Goal: Task Accomplishment & Management: Use online tool/utility

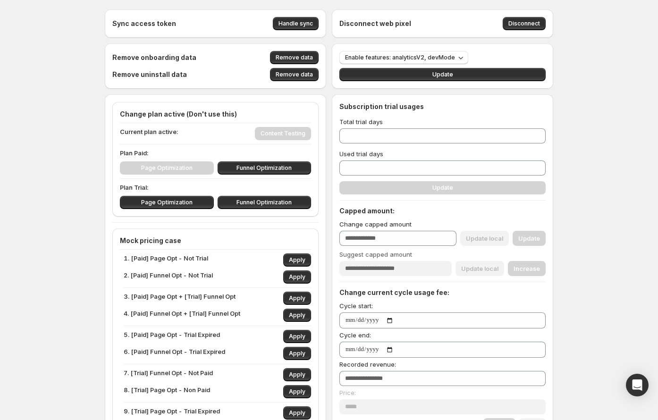
scroll to position [481, 0]
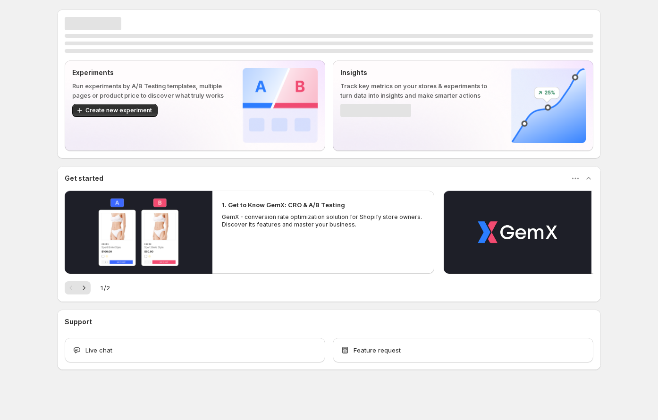
click at [621, 34] on div "Experiments Run experiments by A/B Testing templates, multiple pages or product…" at bounding box center [329, 210] width 658 height 421
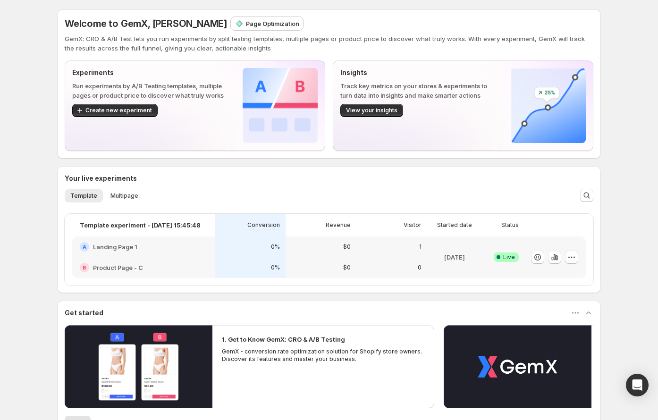
click at [363, 165] on div "Welcome to GemX, [PERSON_NAME] Page Optimization GemX: CRO & A/B Test lets you …" at bounding box center [329, 256] width 544 height 495
drag, startPoint x: 442, startPoint y: 170, endPoint x: 194, endPoint y: 179, distance: 248.9
click at [442, 170] on div "Your live experiments" at bounding box center [329, 175] width 544 height 19
click at [127, 112] on span "Create new experiment" at bounding box center [118, 111] width 67 height 8
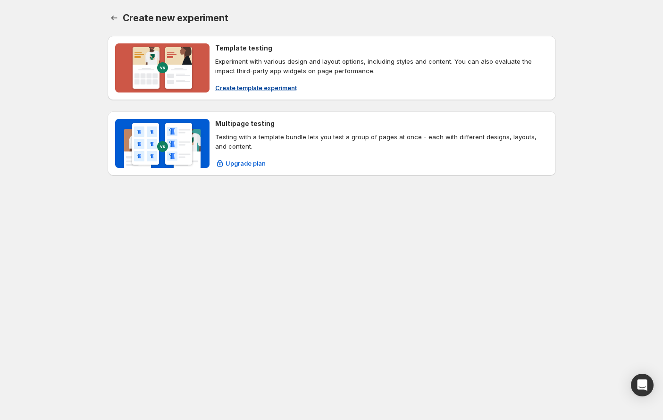
click at [246, 72] on p "Experiment with various design and layout options, including styles and content…" at bounding box center [381, 66] width 333 height 19
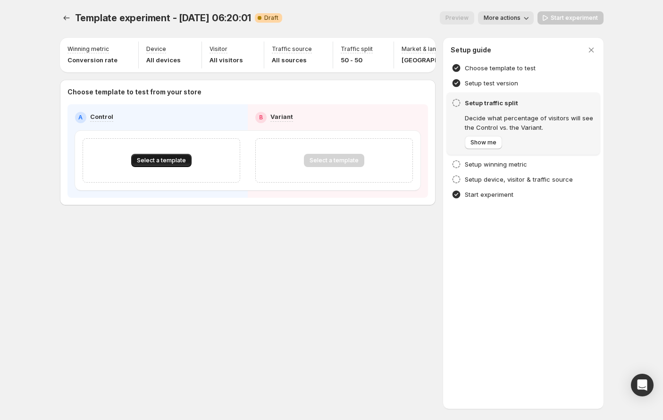
click at [177, 159] on button "Select a template" at bounding box center [161, 160] width 60 height 13
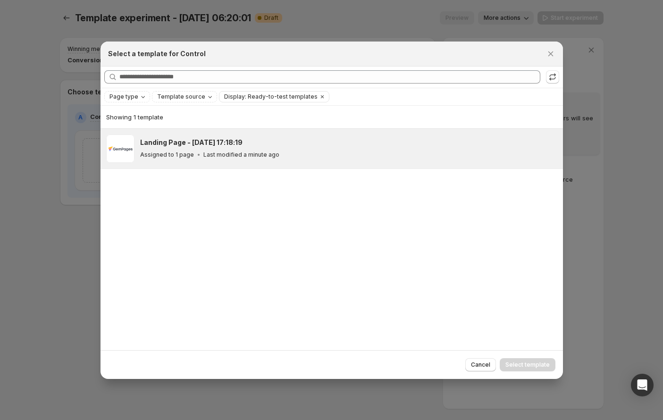
click at [232, 144] on h3 "Landing Page - [DATE] 17:18:19" at bounding box center [191, 142] width 102 height 9
click at [531, 362] on span "Select template" at bounding box center [527, 365] width 44 height 8
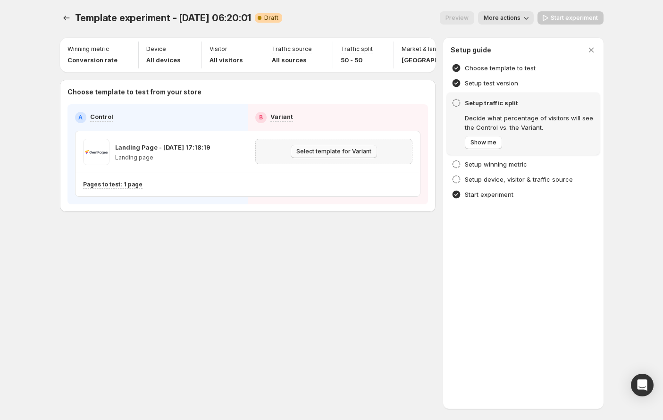
click at [335, 158] on button "Select template for Variant" at bounding box center [334, 151] width 86 height 13
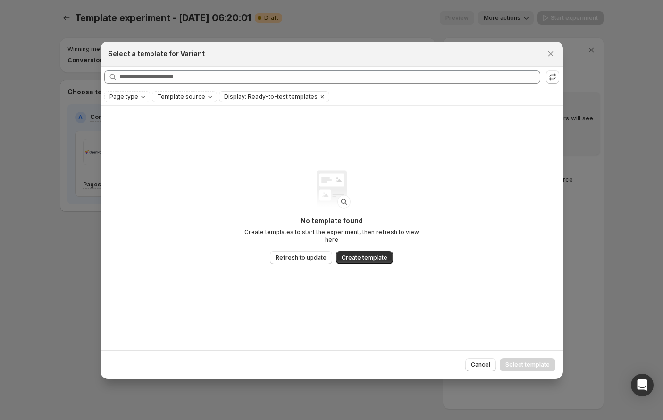
click at [463, 159] on div "No template found Create templates to start the experiment, then refresh to vie…" at bounding box center [332, 228] width 463 height 244
click at [546, 52] on icon "Close" at bounding box center [550, 53] width 9 height 9
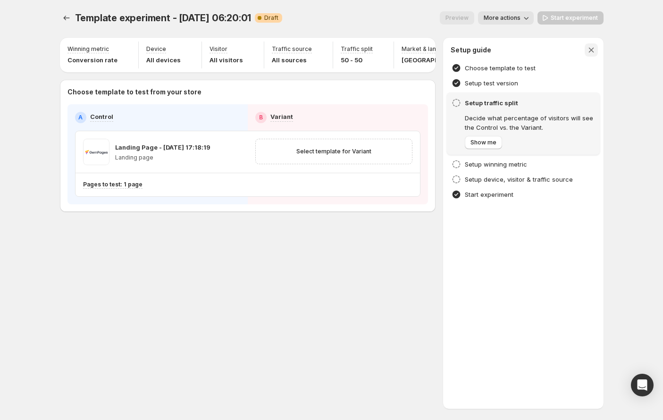
click at [589, 51] on icon "button" at bounding box center [591, 50] width 5 height 5
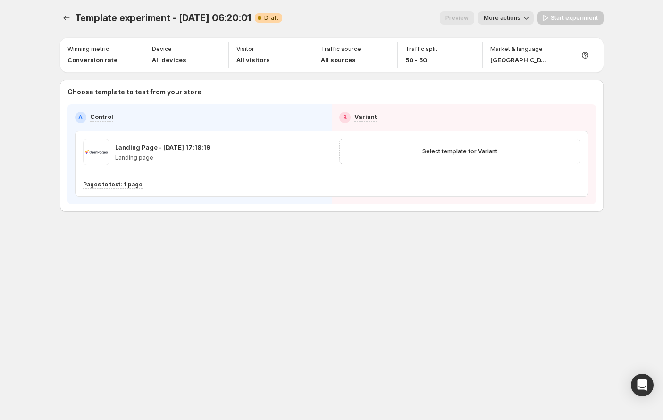
click at [383, 17] on div "Preview More actions" at bounding box center [412, 17] width 244 height 13
click at [13, 139] on div "Template experiment - [DATE] 06:20:01. This page is ready Template experiment -…" at bounding box center [331, 210] width 663 height 420
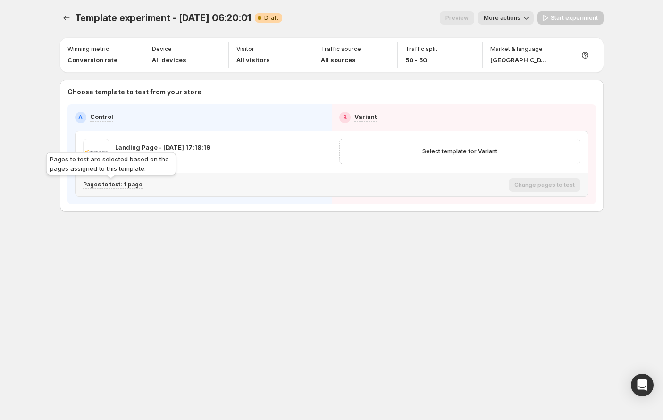
click at [124, 184] on p "Pages to test: 1 page" at bounding box center [112, 185] width 59 height 8
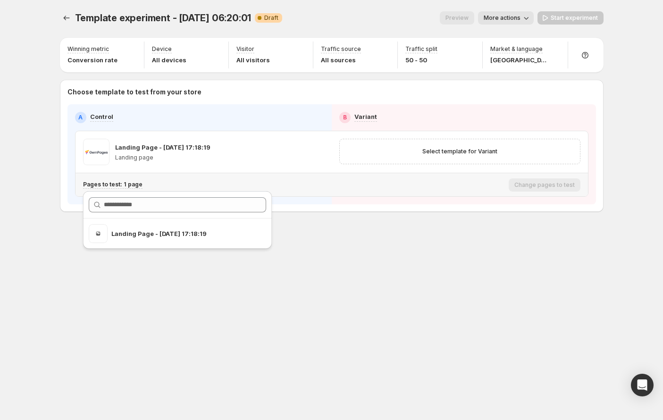
click at [47, 211] on div "Template experiment - [DATE] 06:20:01. This page is ready Template experiment -…" at bounding box center [331, 210] width 663 height 420
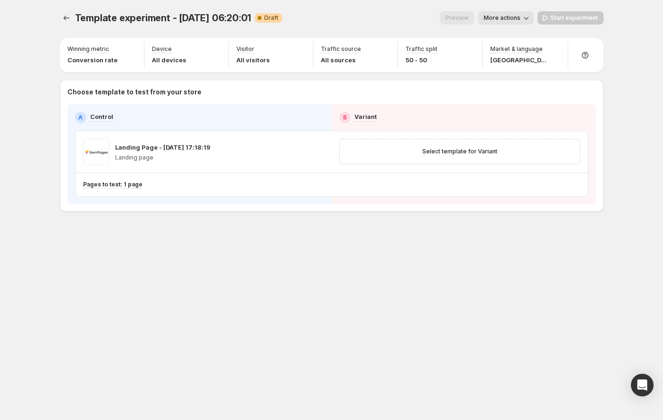
click at [26, 216] on div "Template experiment - [DATE] 06:20:01. This page is ready Template experiment -…" at bounding box center [331, 210] width 663 height 420
click at [474, 149] on span "Select template for Variant" at bounding box center [459, 152] width 75 height 8
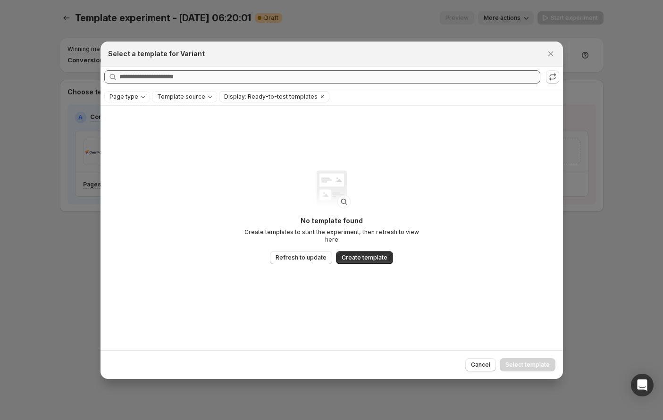
drag, startPoint x: 457, startPoint y: 85, endPoint x: 517, endPoint y: 71, distance: 61.6
click at [457, 84] on div "Searching all templates" at bounding box center [332, 77] width 463 height 21
click at [546, 54] on icon "Close" at bounding box center [550, 53] width 9 height 9
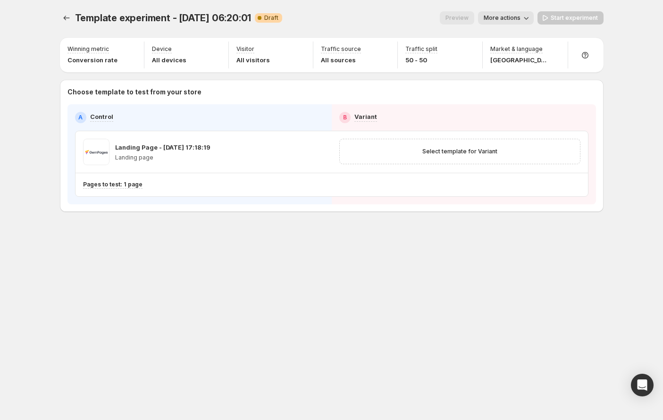
click at [383, 10] on div "Template experiment - [DATE] 06:20:01. This page is ready Template experiment -…" at bounding box center [332, 18] width 544 height 36
click at [438, 25] on div "Template experiment - [DATE] 06:20:01. This page is ready Template experiment -…" at bounding box center [332, 18] width 544 height 36
click at [390, 13] on div "Preview More actions" at bounding box center [412, 17] width 244 height 13
